Goal: Obtain resource: Download file/media

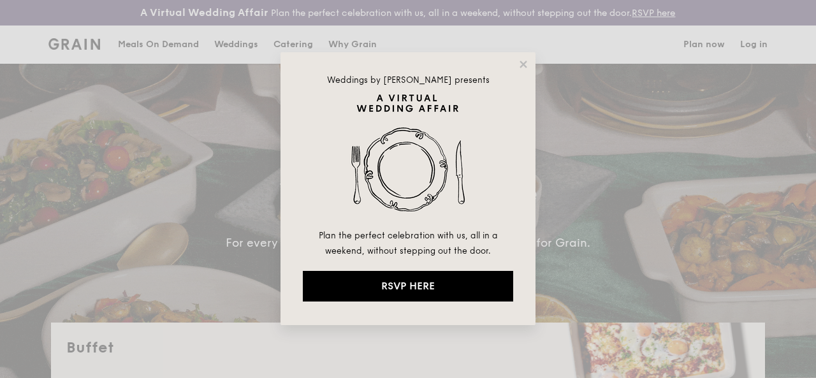
select select
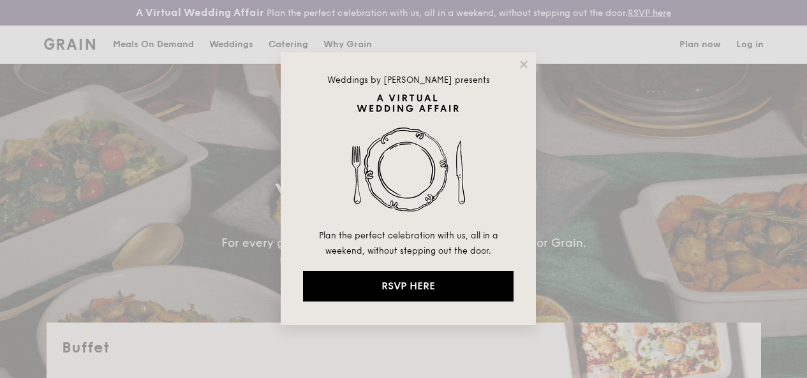
select select
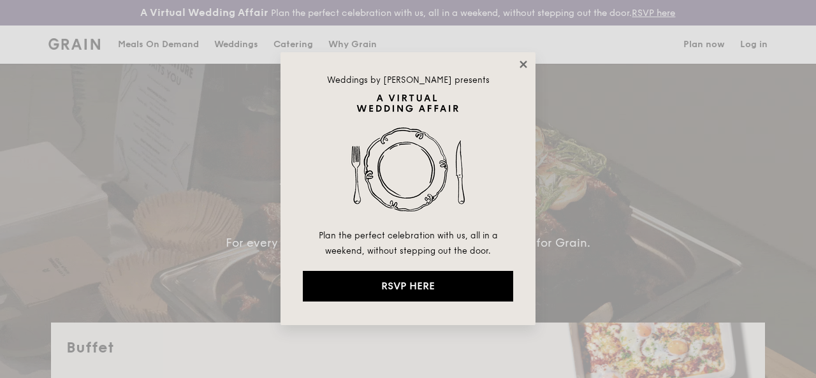
click at [528, 61] on icon at bounding box center [523, 64] width 11 height 11
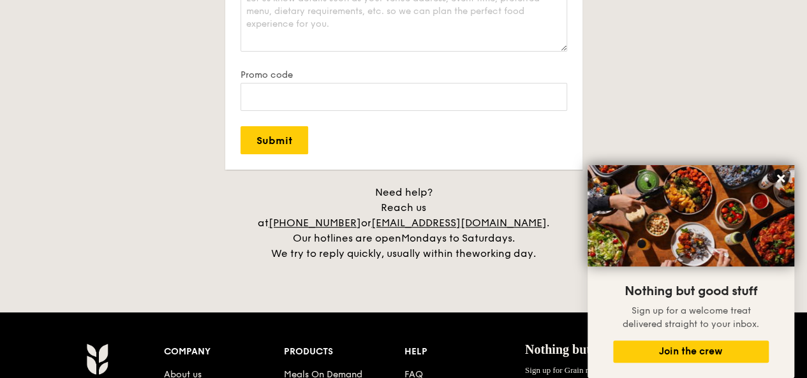
scroll to position [2743, 0]
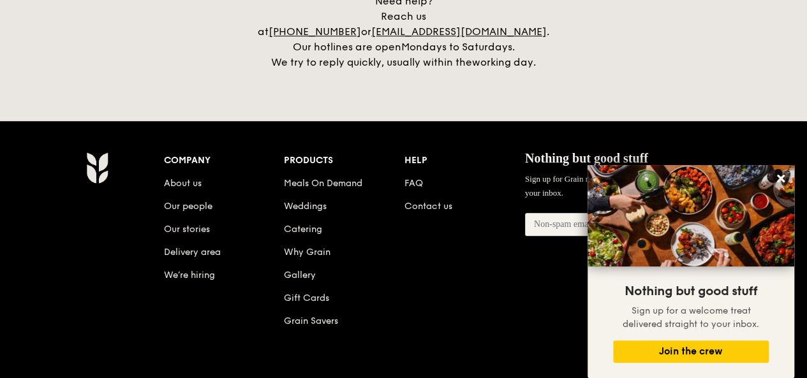
drag, startPoint x: 311, startPoint y: 221, endPoint x: 360, endPoint y: 212, distance: 49.9
click at [311, 224] on link "Catering" at bounding box center [303, 229] width 38 height 11
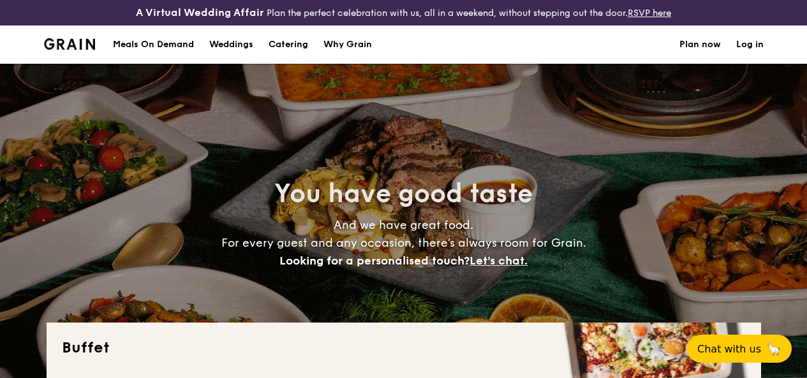
select select
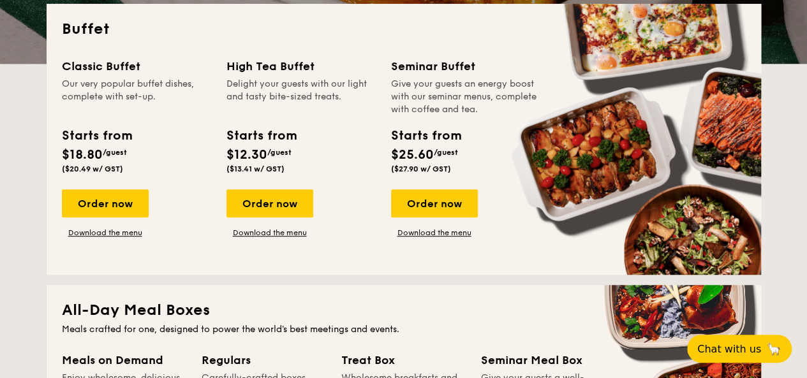
scroll to position [329, 0]
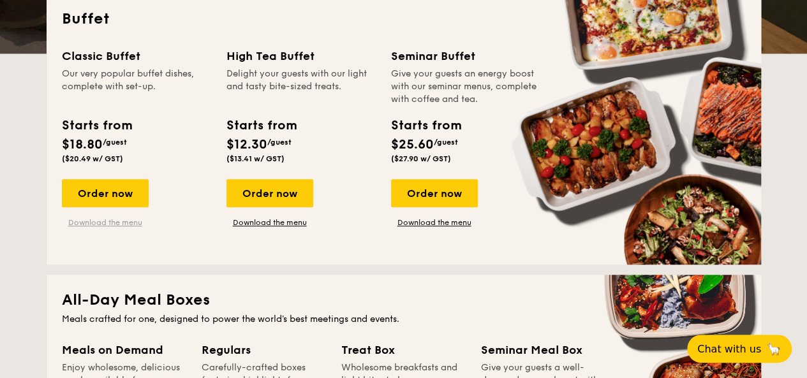
click at [108, 228] on link "Download the menu" at bounding box center [105, 223] width 87 height 10
